Goal: Transaction & Acquisition: Purchase product/service

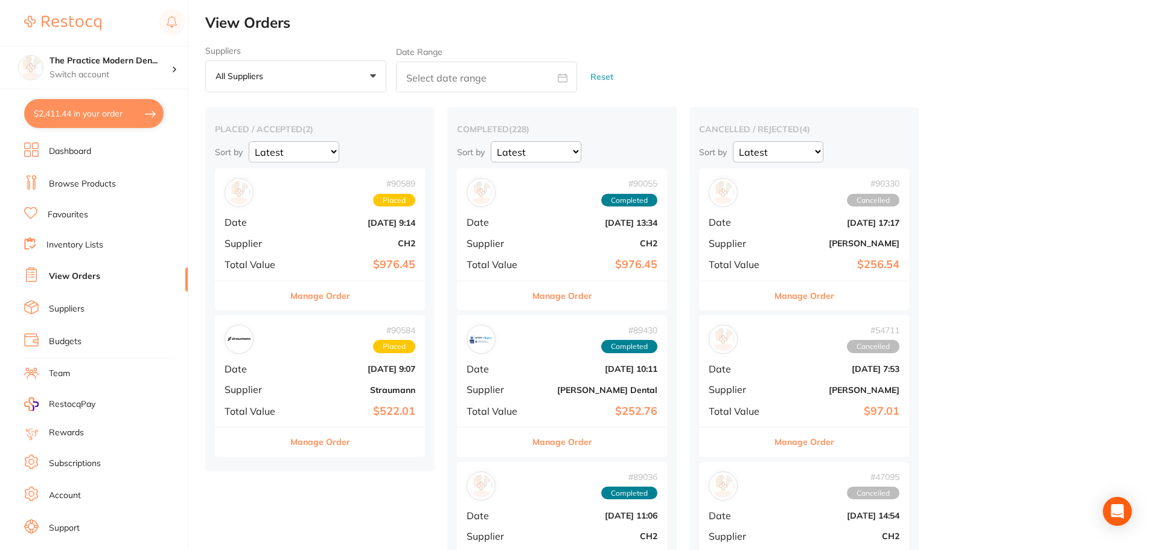
scroll to position [21, 0]
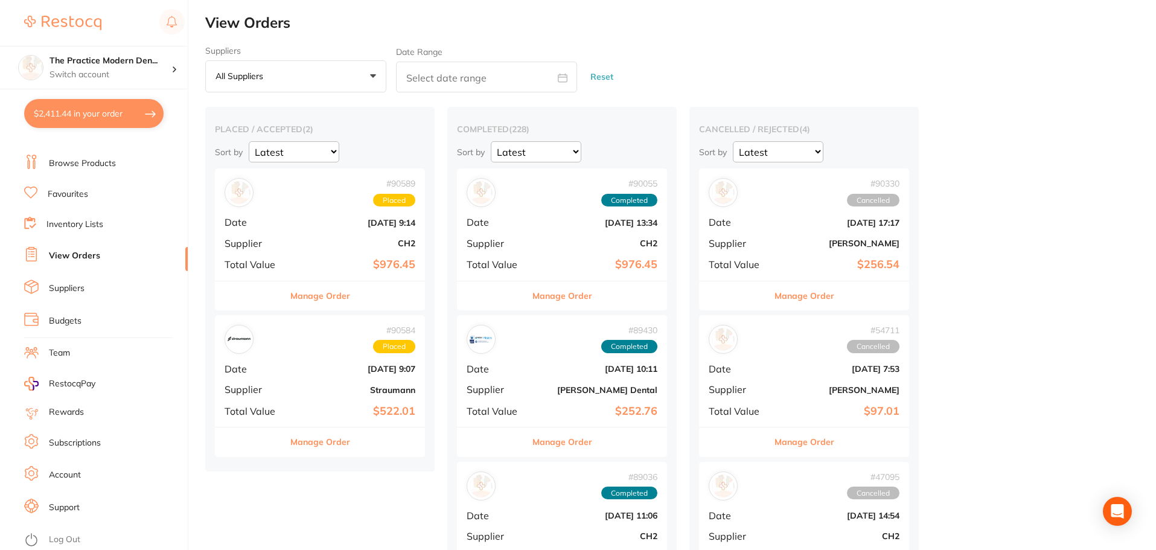
click at [78, 112] on button "$2,411.44 in your order" at bounding box center [93, 113] width 139 height 29
checkbox input "true"
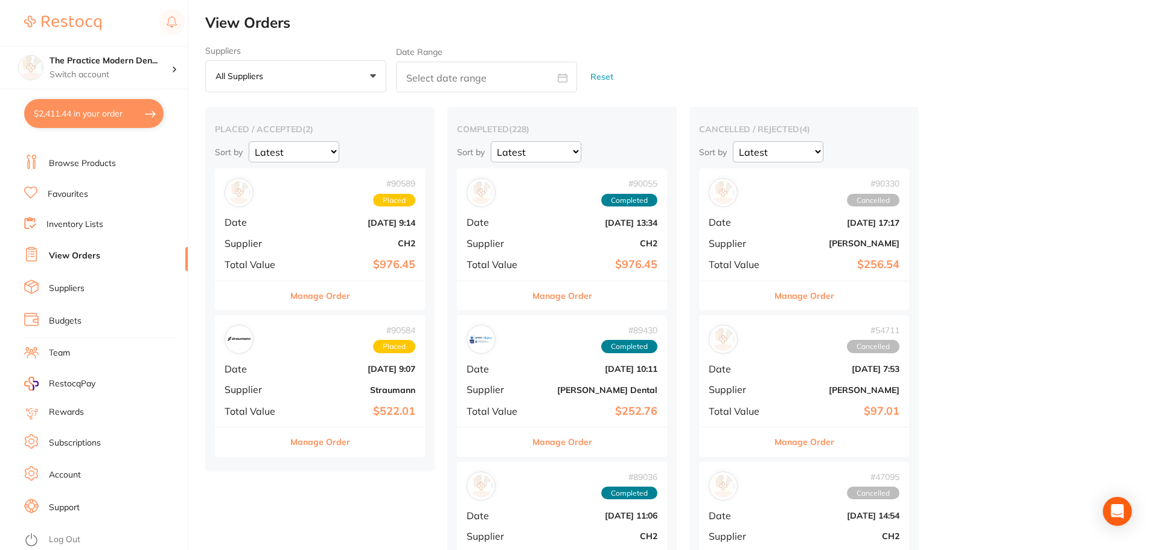
checkbox input "true"
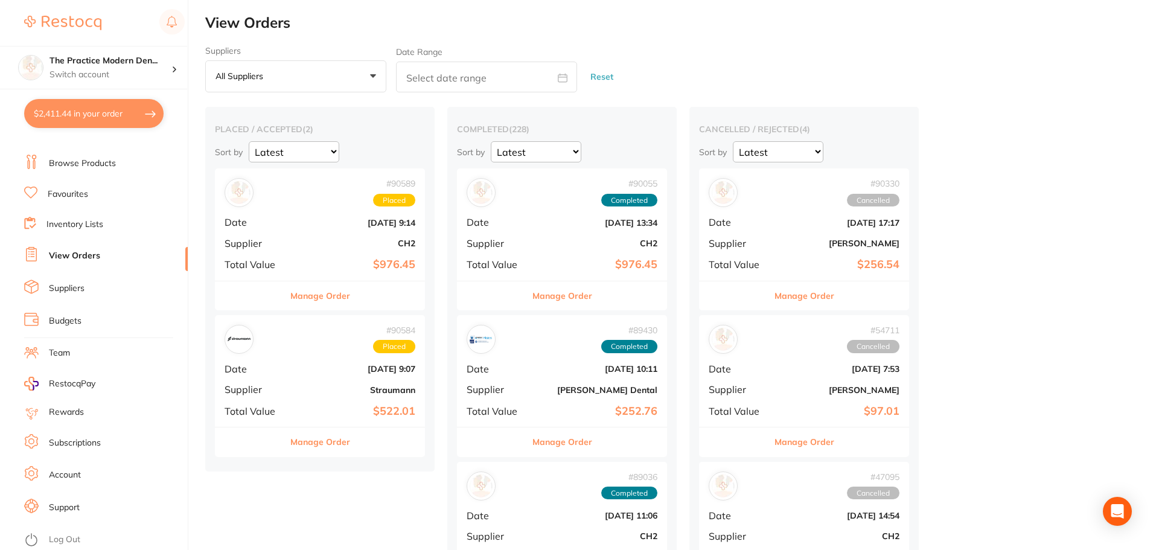
checkbox input "true"
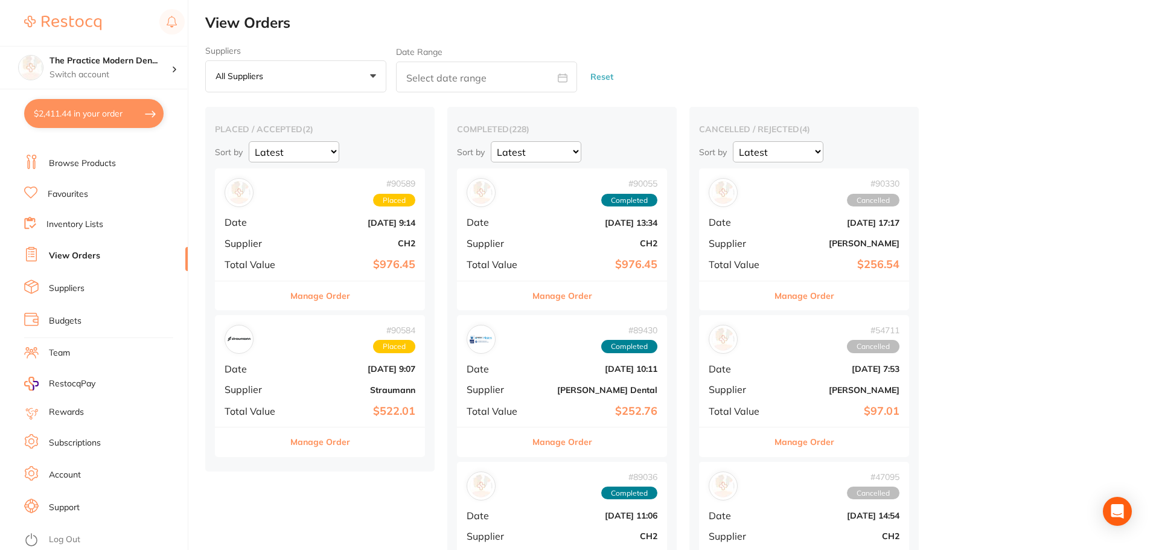
checkbox input "true"
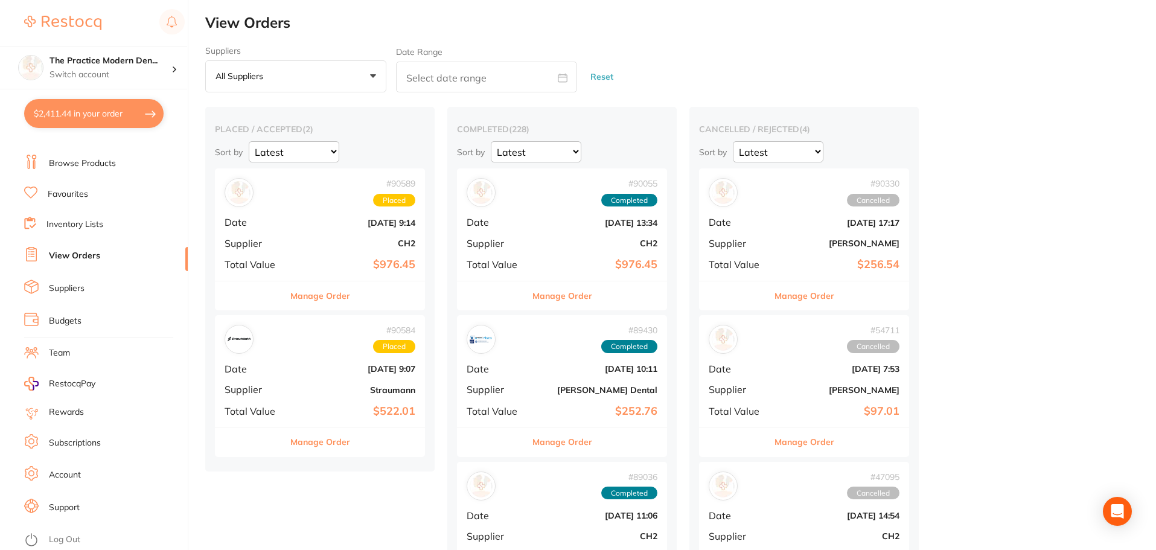
checkbox input "true"
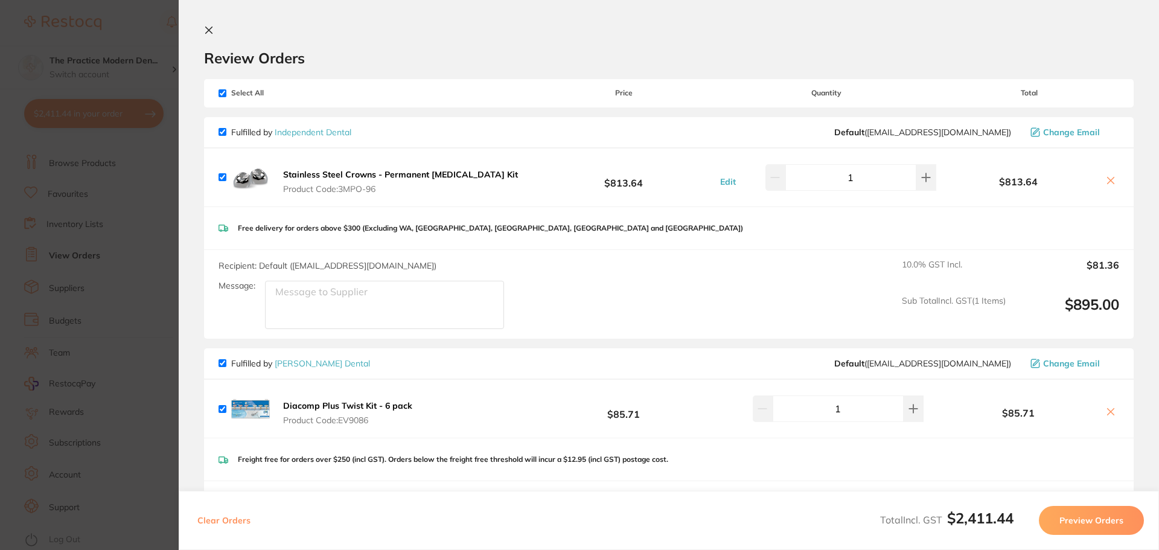
click at [107, 299] on section "Update RRP Set your pre negotiated price for this item. Item Agreed RRP (excl. …" at bounding box center [579, 275] width 1159 height 550
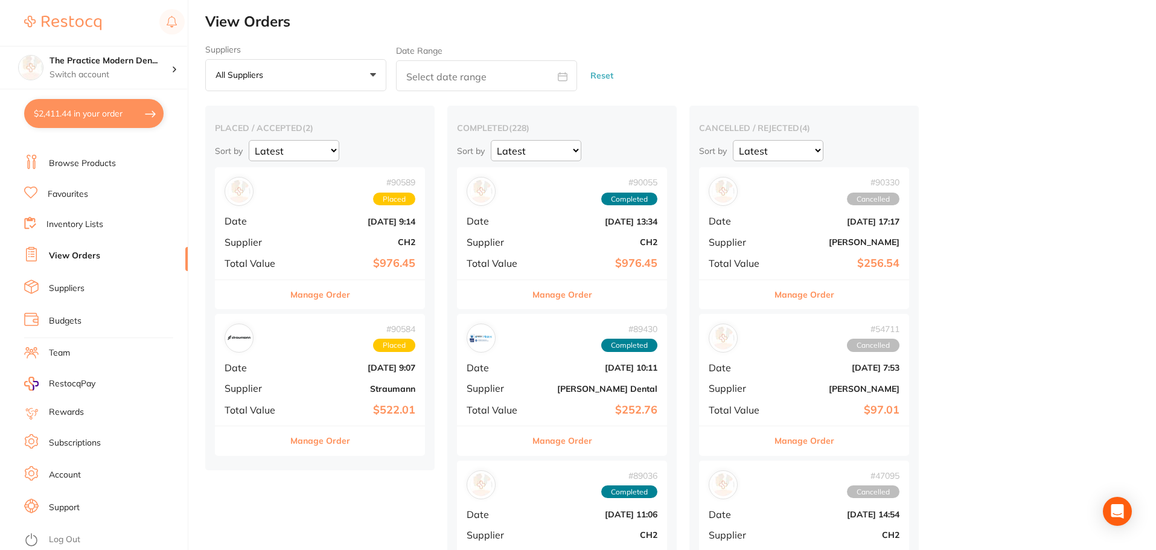
scroll to position [0, 0]
